Goal: Information Seeking & Learning: Find specific fact

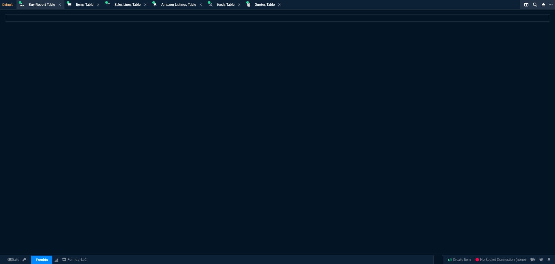
select select "8: NEPT"
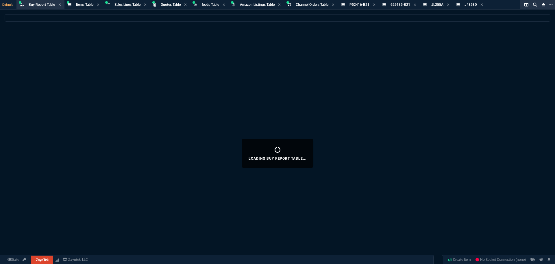
select select "8: NEPT"
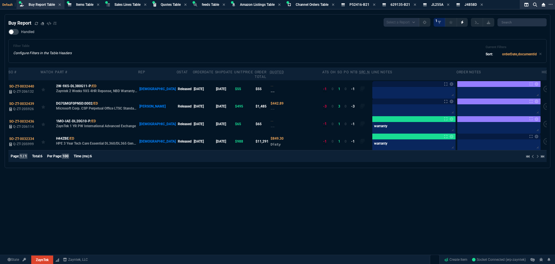
drag, startPoint x: 84, startPoint y: 3, endPoint x: 90, endPoint y: 10, distance: 9.0
click at [84, 3] on span "Items Table" at bounding box center [84, 5] width 17 height 4
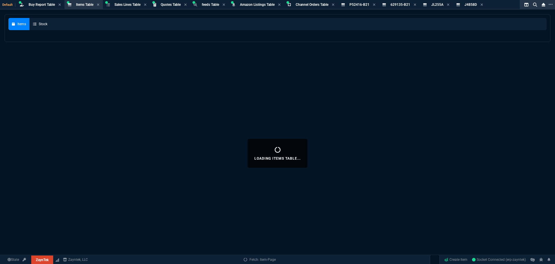
select select
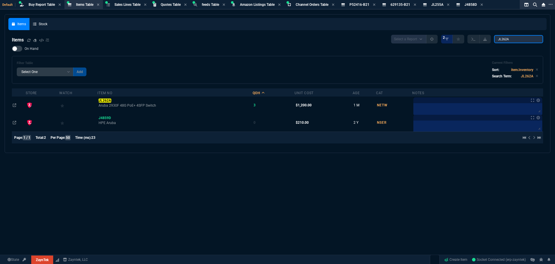
drag, startPoint x: 517, startPoint y: 39, endPoint x: 461, endPoint y: 35, distance: 55.7
click at [461, 35] on nx-fornida-items-table "Items Select a Report NEW QUERY 2 JL262A On Hand Filter Table Select One Add Fi…" at bounding box center [277, 90] width 539 height 118
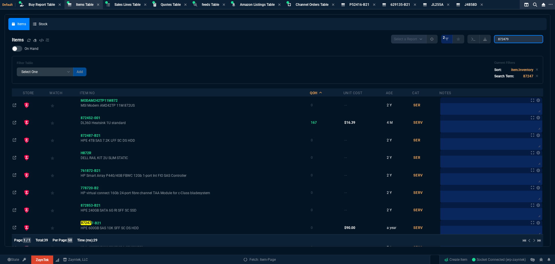
type input "872479-"
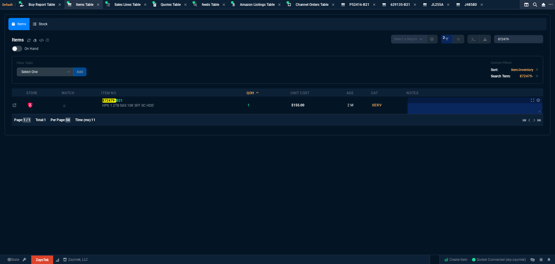
click at [119, 99] on span "872479- B21" at bounding box center [112, 100] width 20 height 4
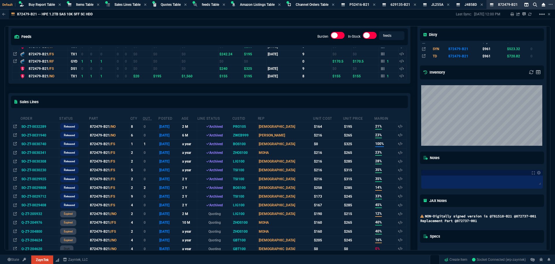
scroll to position [29, 0]
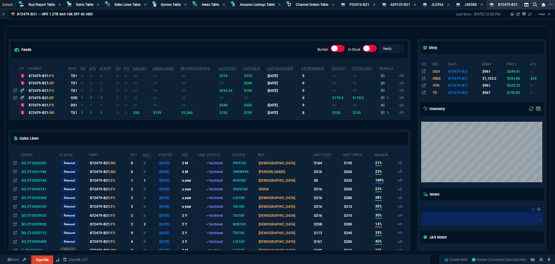
click at [272, 33] on div "feeds Burden In-Stock feeds prices cp ItemNo WHS OH ATS ATSCP SO PO 2MCost 2MSa…" at bounding box center [209, 246] width 409 height 441
click at [175, 48] on div "feeds Burden In-Stock feeds prices" at bounding box center [210, 49] width 402 height 21
